Goal: Go to known website: Go to known website

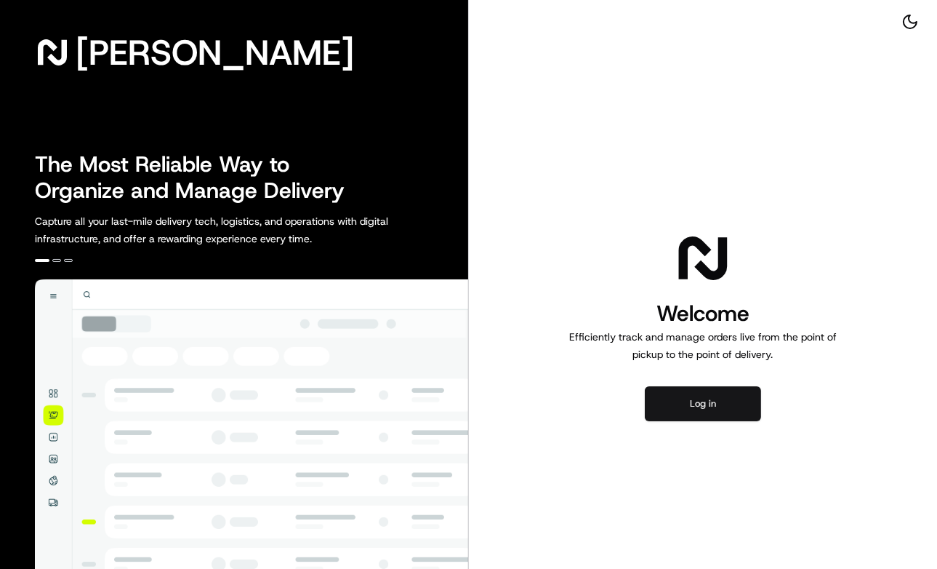
click at [699, 408] on button "Log in" at bounding box center [703, 403] width 116 height 35
